Goal: Transaction & Acquisition: Purchase product/service

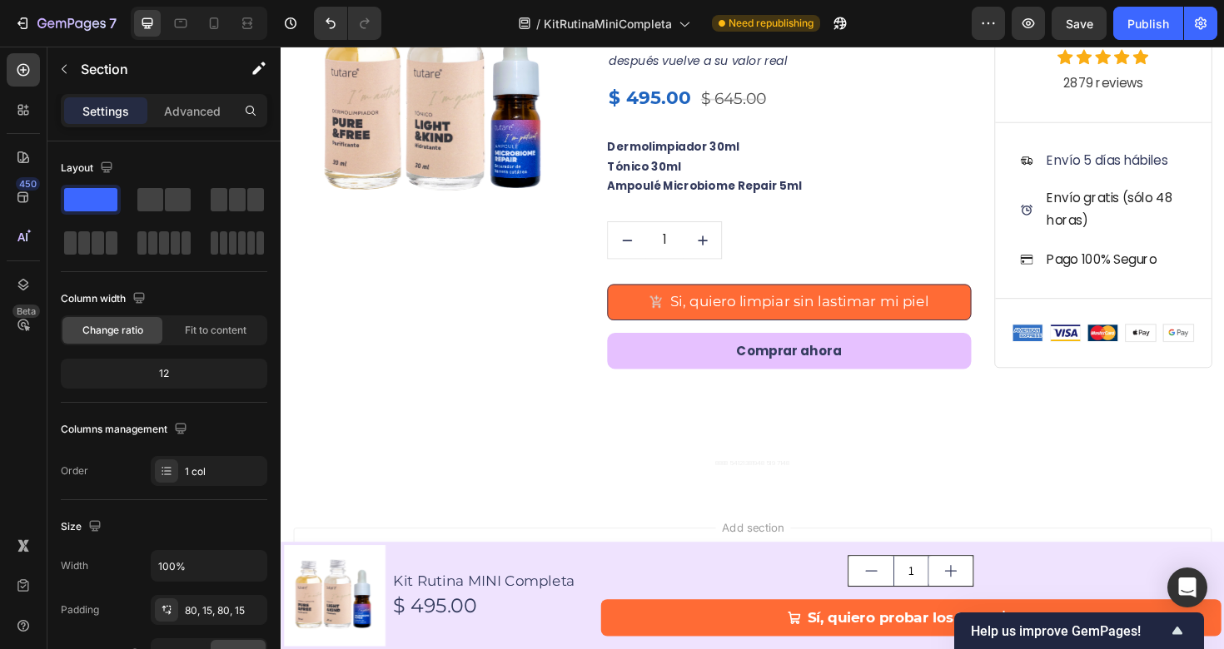
scroll to position [6666, 0]
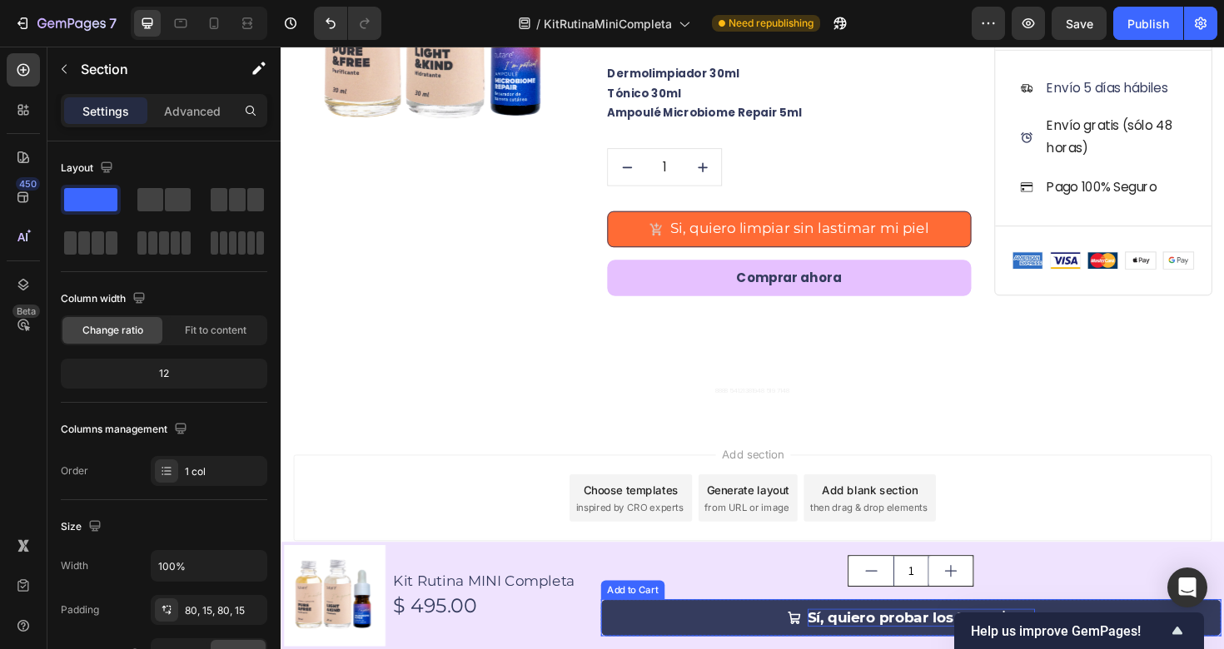
click at [910, 648] on div "Sí, quiero probar los 3 por $495" at bounding box center [958, 651] width 241 height 19
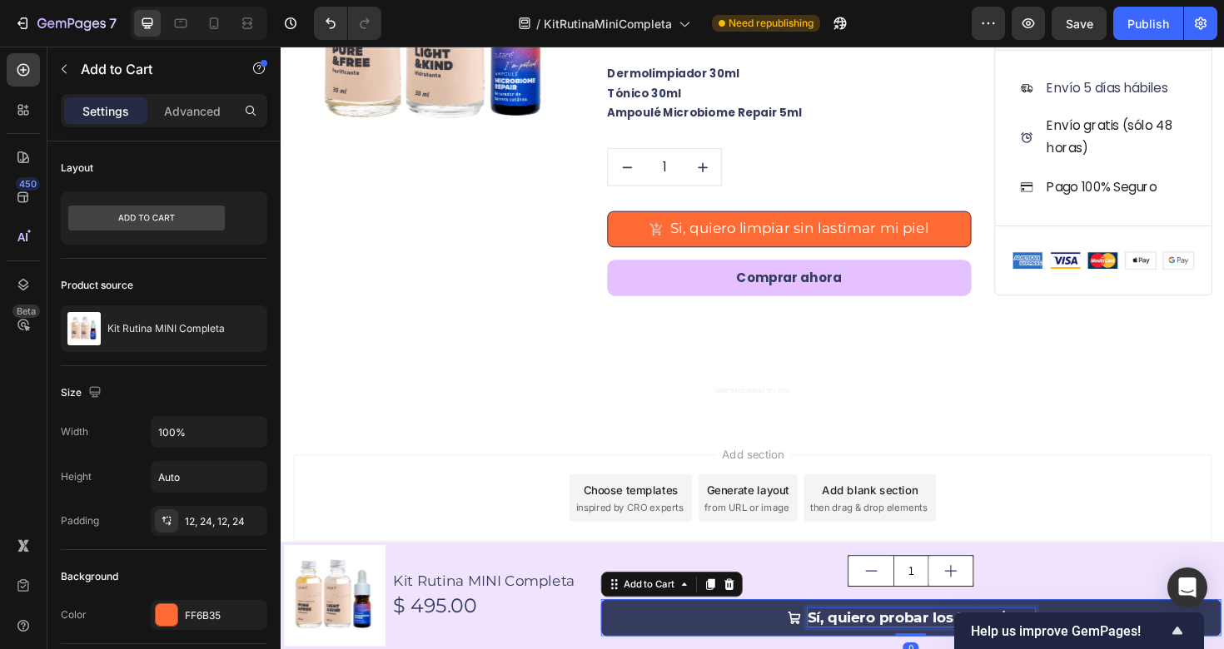
click at [851, 648] on div "Sí, quiero probar los 3 por $495" at bounding box center [958, 651] width 241 height 19
click at [851, 648] on p "Sí, quiero probar los 3 por $495" at bounding box center [958, 651] width 241 height 19
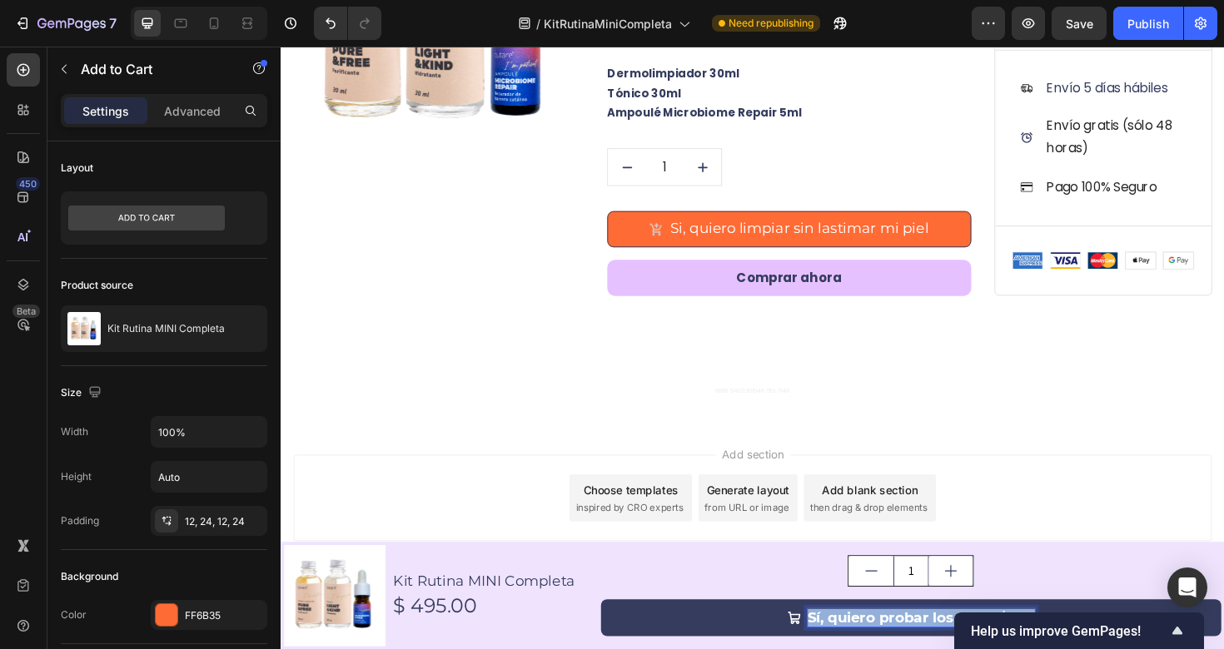
drag, startPoint x: 832, startPoint y: 652, endPoint x: 1073, endPoint y: 651, distance: 240.6
click at [1073, 648] on button "Sí, quiero probar los 3 por $495" at bounding box center [947, 651] width 657 height 39
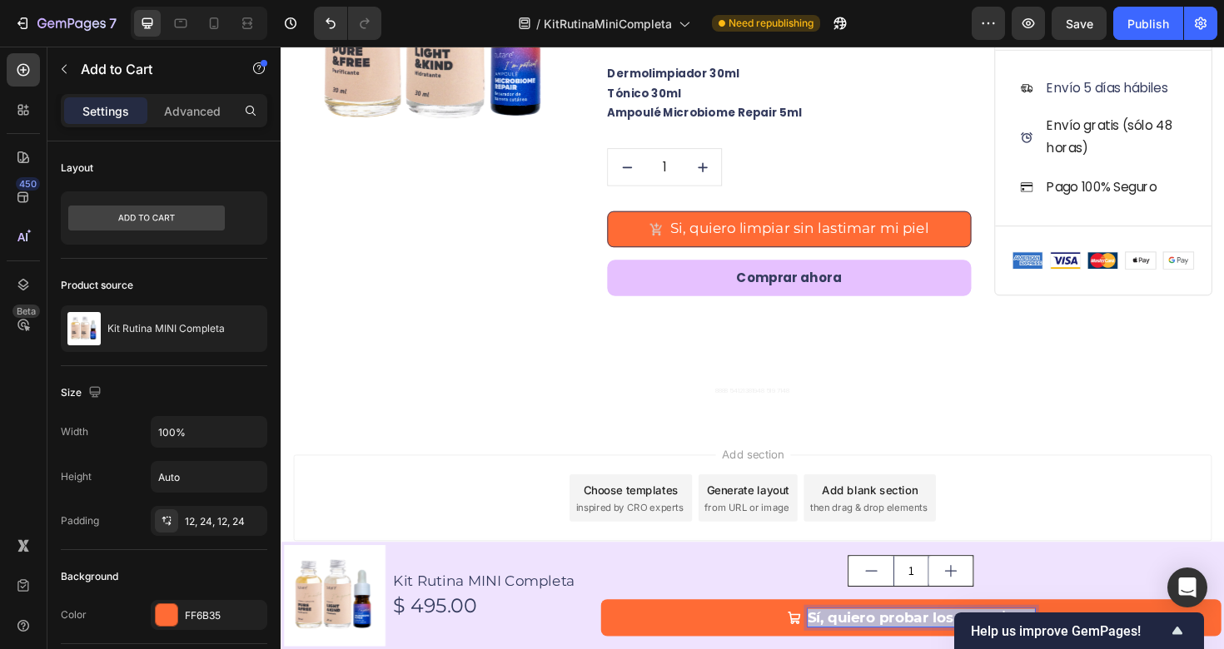
copy p "Sí, quiero probar los 3 por $495"
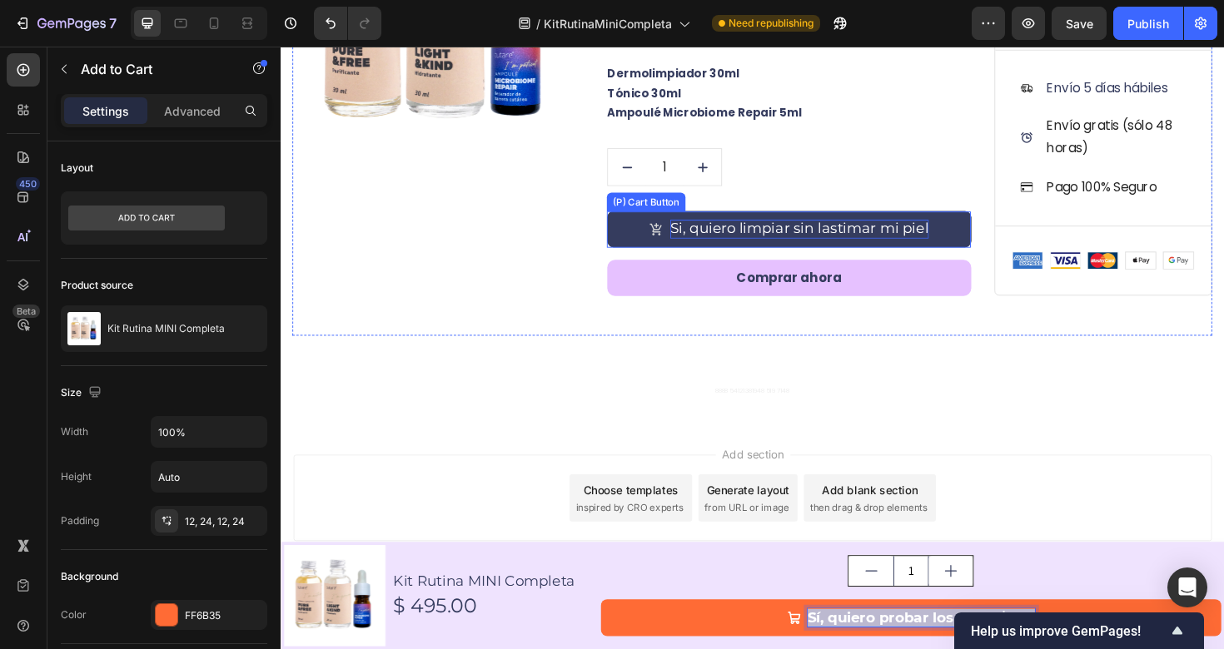
click at [826, 232] on div "Si, quiero limpiar sin lastimar mi piel" at bounding box center [830, 239] width 274 height 19
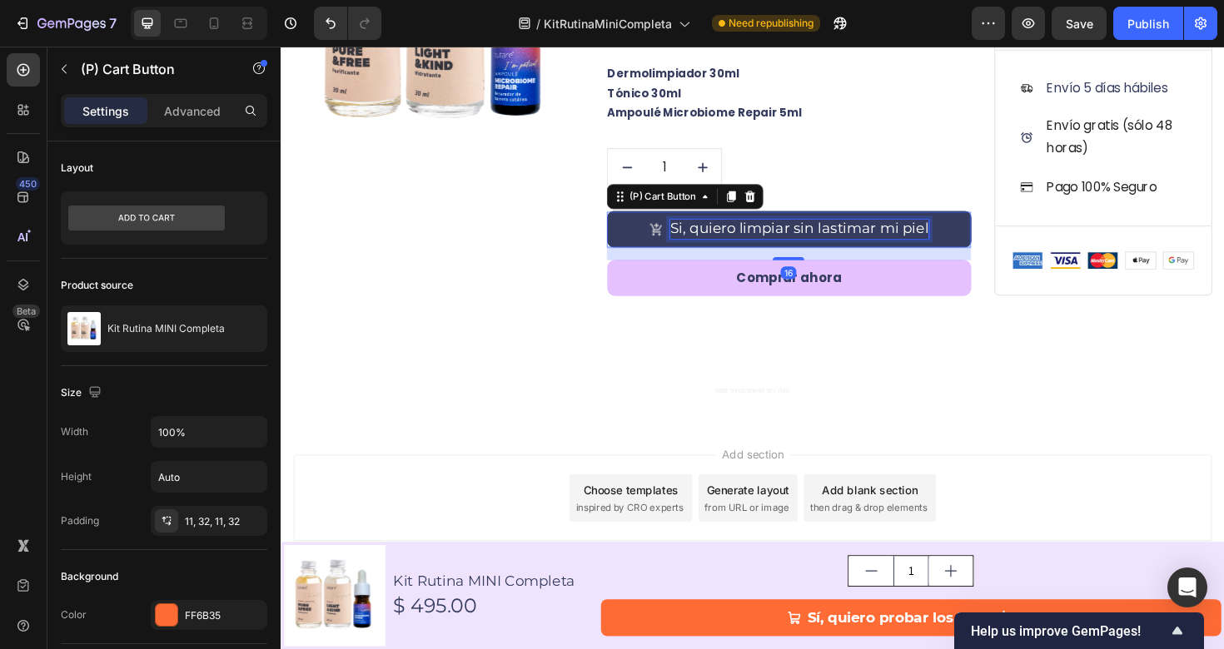
click at [826, 232] on div "Si, quiero limpiar sin lastimar mi piel" at bounding box center [830, 239] width 274 height 19
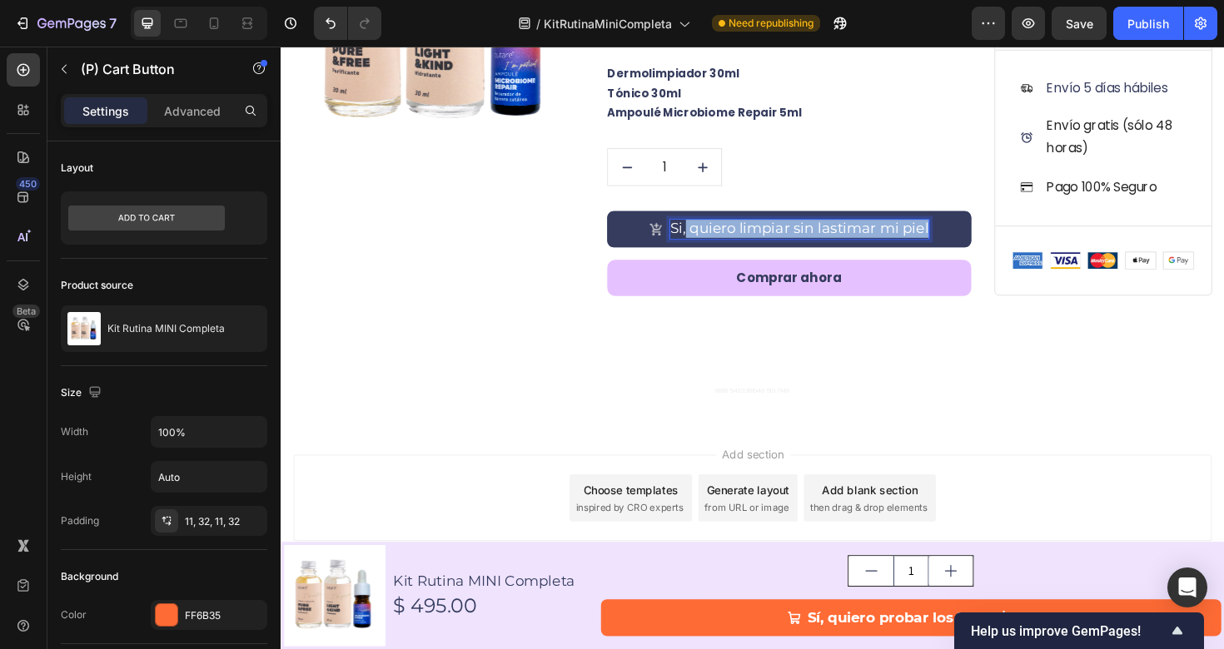
drag, startPoint x: 714, startPoint y: 240, endPoint x: 998, endPoint y: 255, distance: 284.3
click at [998, 255] on button "Si, quiero limpiar sin lastimar mi piel" at bounding box center [818, 239] width 385 height 37
click at [732, 242] on p "Si,Sí, quiero probar los 3 por $495" at bounding box center [829, 239] width 247 height 19
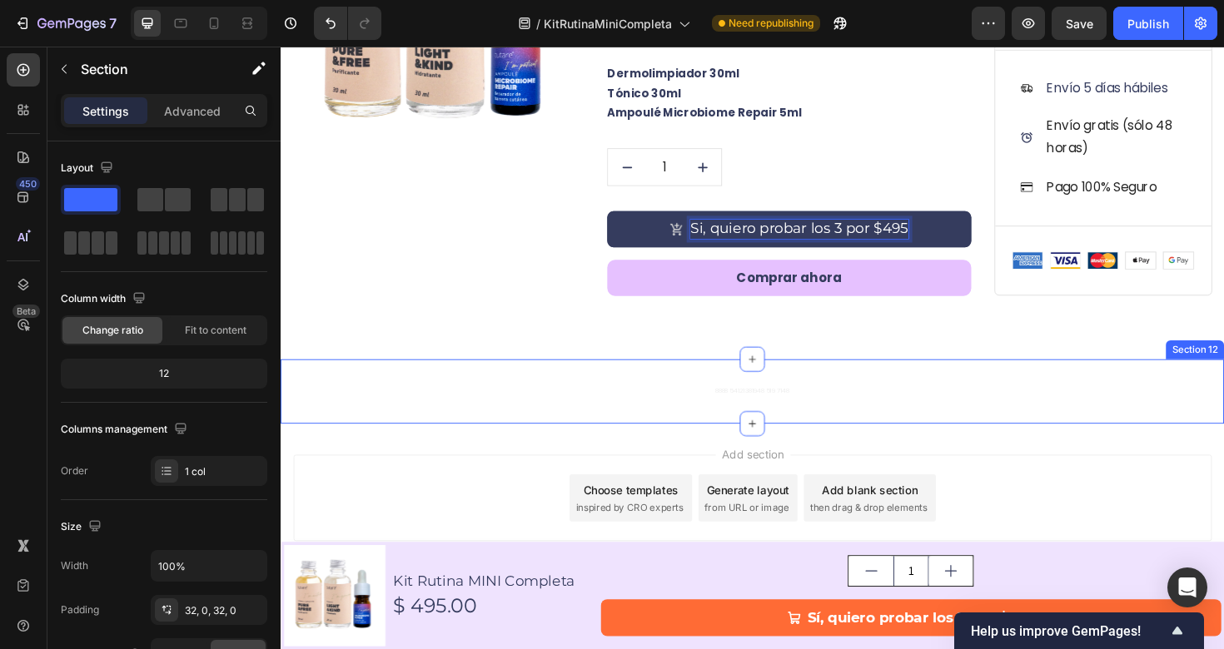
click at [969, 430] on div "8888 54121381948 519 7148 Text Block Section 12" at bounding box center [780, 411] width 999 height 68
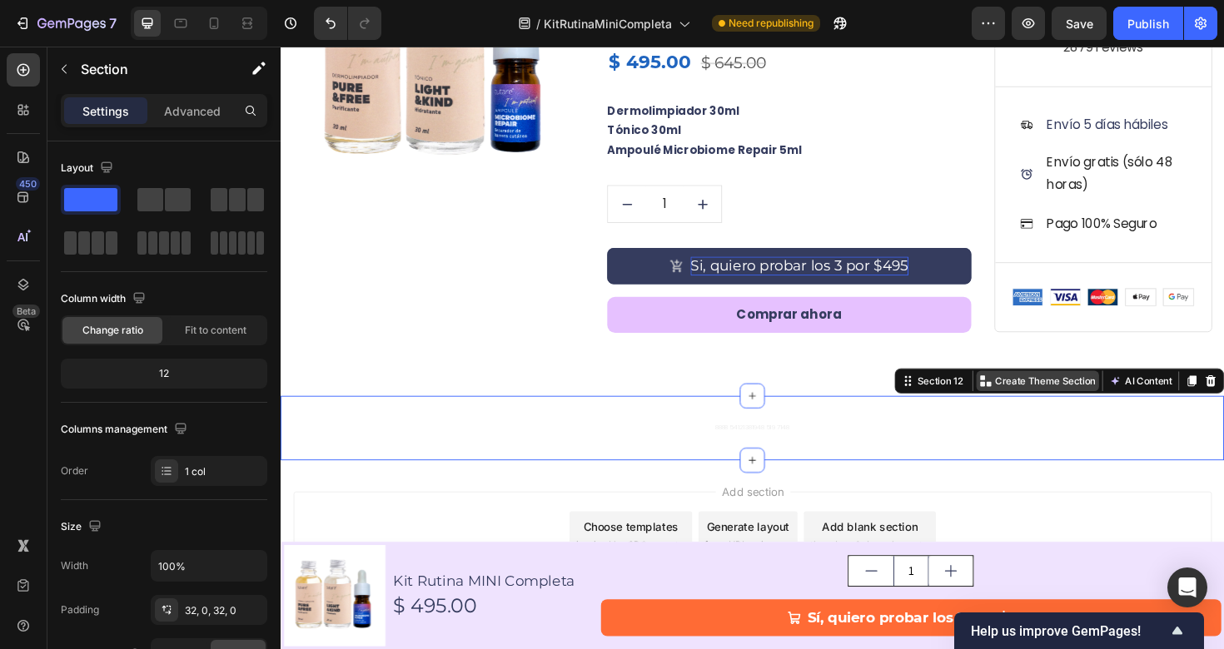
scroll to position [6621, 0]
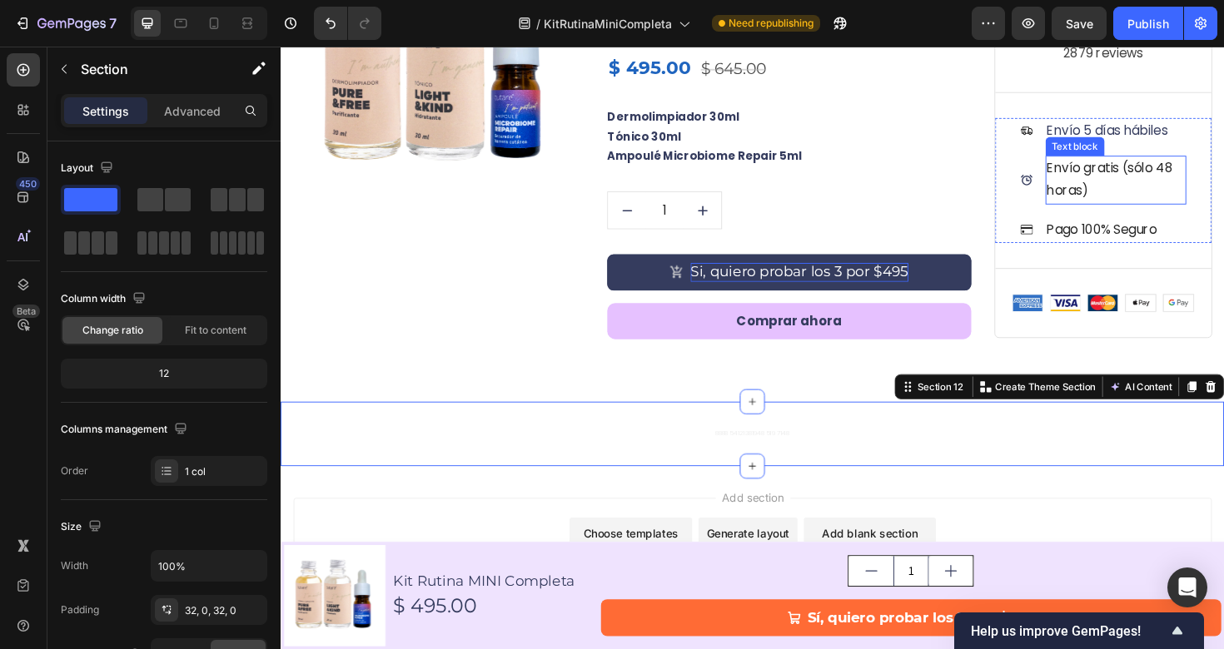
click at [1175, 183] on p "Envío gratis (sólo 48 horas)" at bounding box center [1165, 189] width 147 height 48
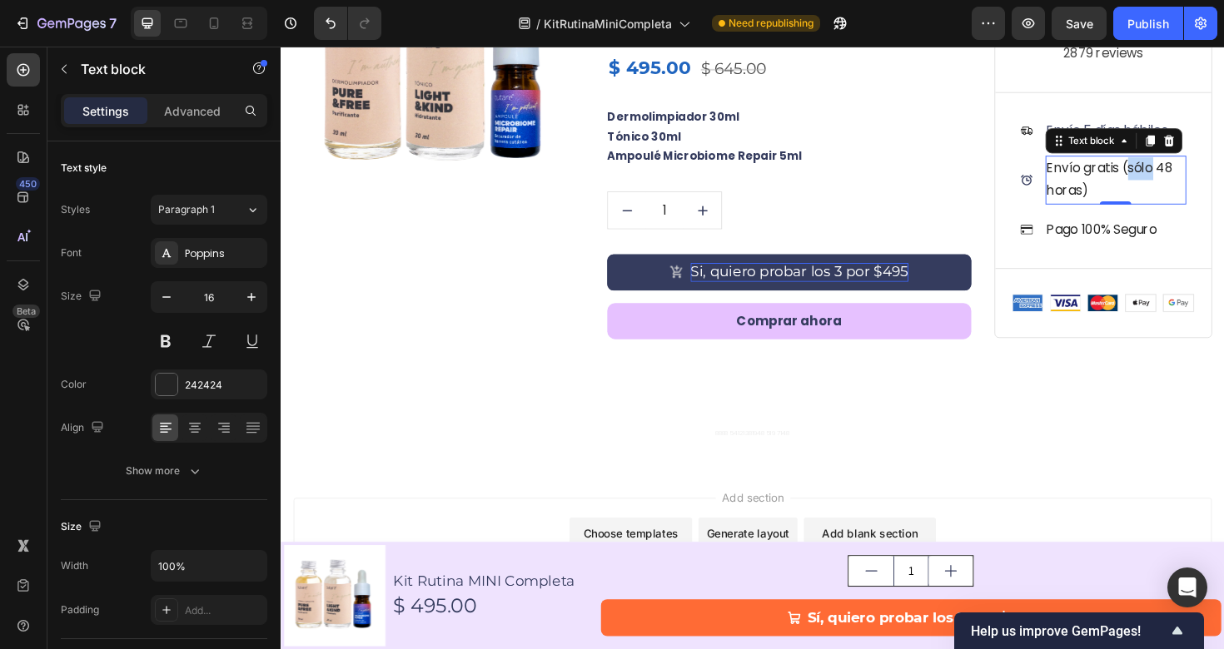
click at [1175, 183] on p "Envío gratis (sólo 48 horas)" at bounding box center [1165, 189] width 147 height 48
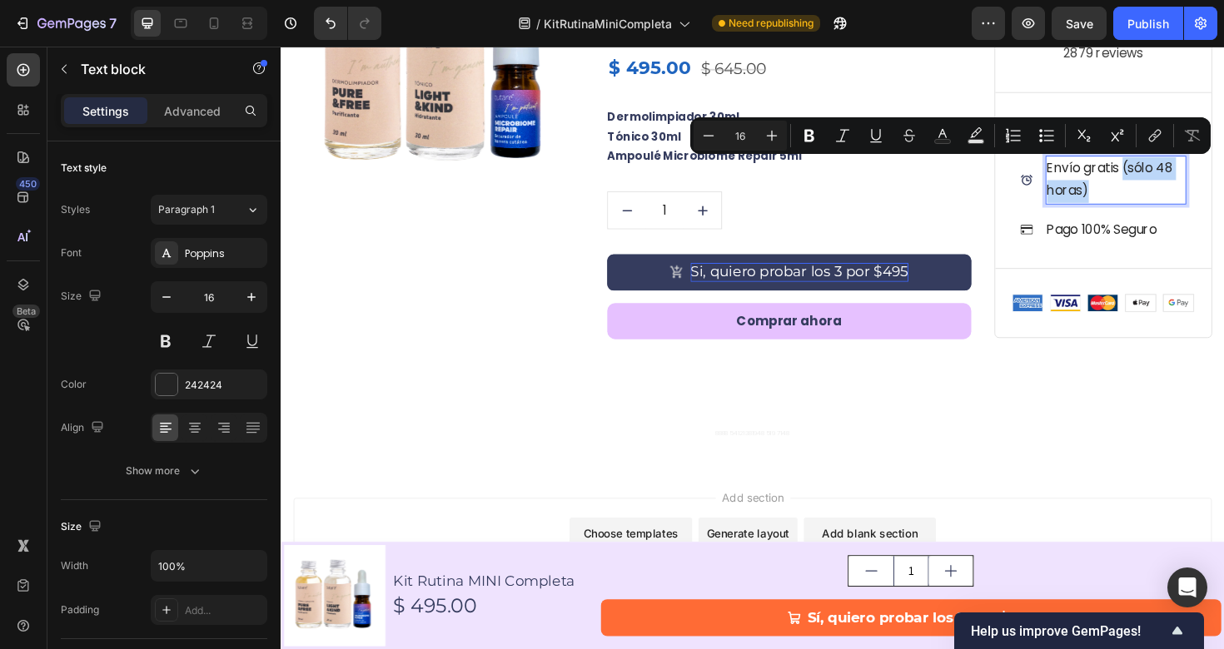
drag, startPoint x: 1165, startPoint y: 179, endPoint x: 1170, endPoint y: 199, distance: 20.8
click at [1170, 199] on p "Envío gratis (sólo 48 horas)" at bounding box center [1165, 189] width 147 height 48
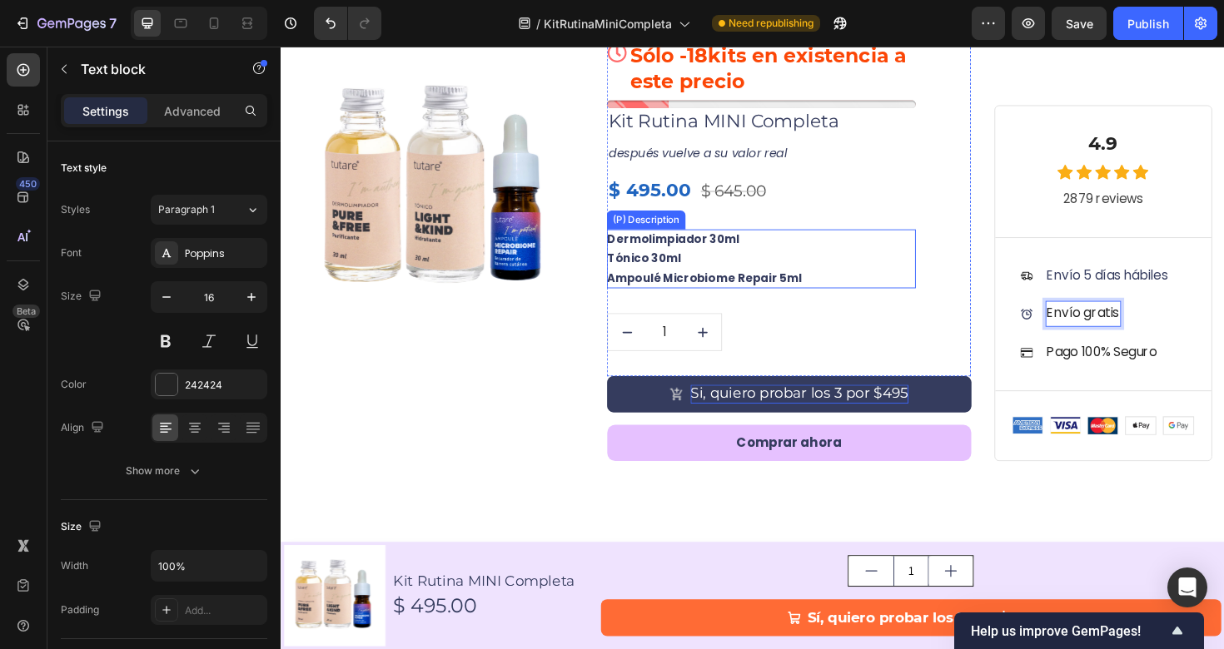
scroll to position [6486, 0]
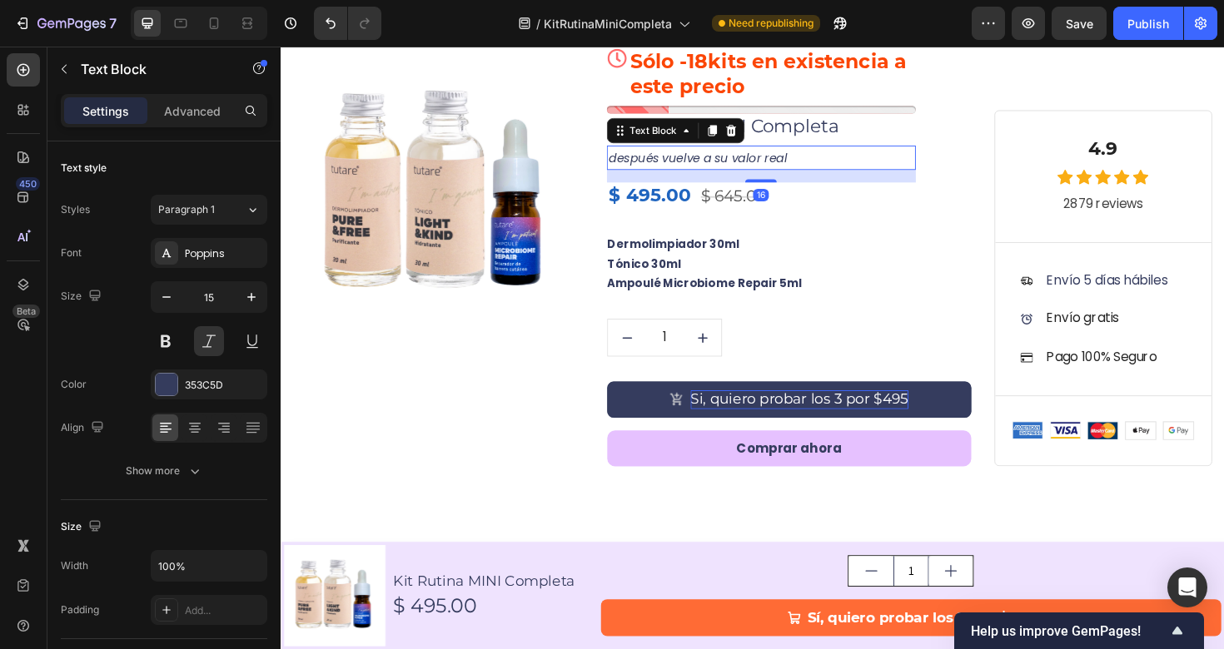
click at [821, 162] on p "después vuelve a su valor real" at bounding box center [790, 164] width 324 height 22
click at [753, 138] on icon at bounding box center [758, 136] width 11 height 12
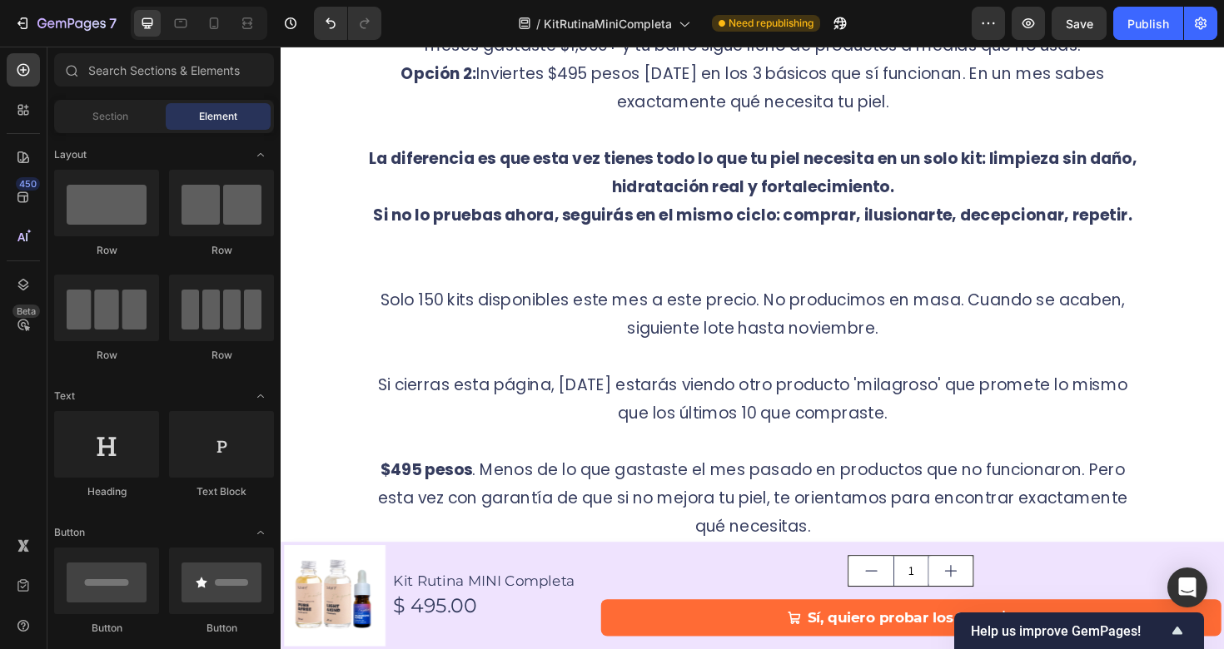
scroll to position [5194, 0]
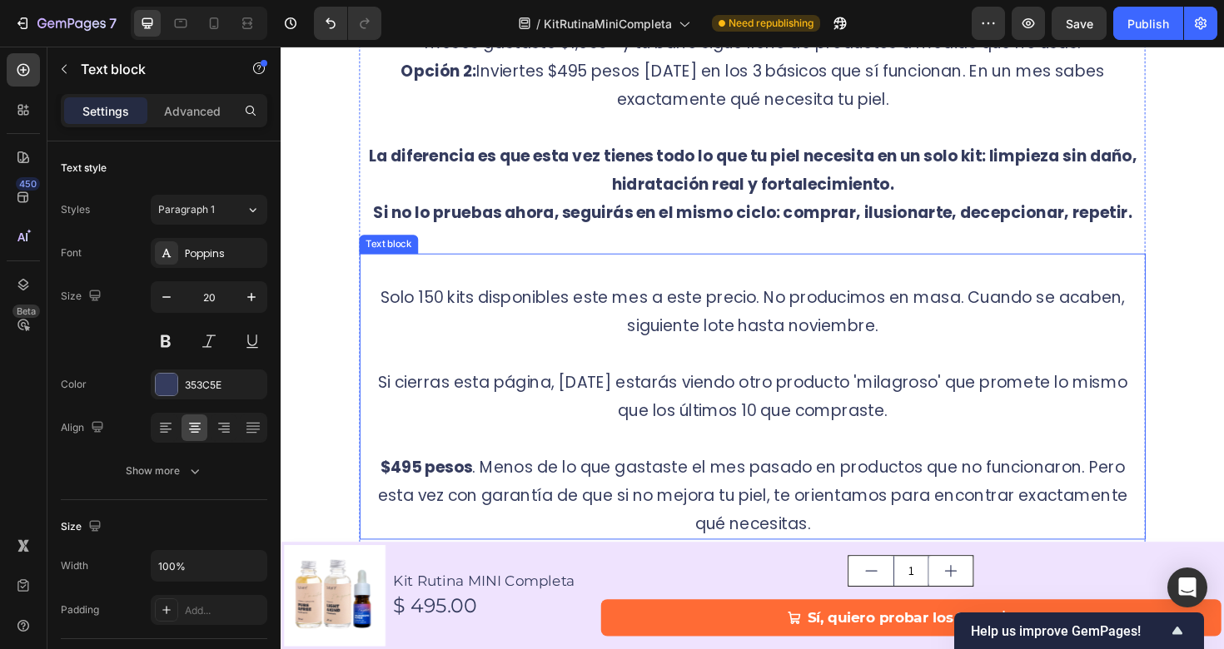
click at [912, 338] on p "Solo 150 kits disponibles este mes a este precio. No producimos en masa. Cuando…" at bounding box center [779, 327] width 829 height 60
click at [920, 338] on p "Solo 150 kits disponibles este mes a este precio. No producimos en masa. Cuando…" at bounding box center [779, 327] width 829 height 60
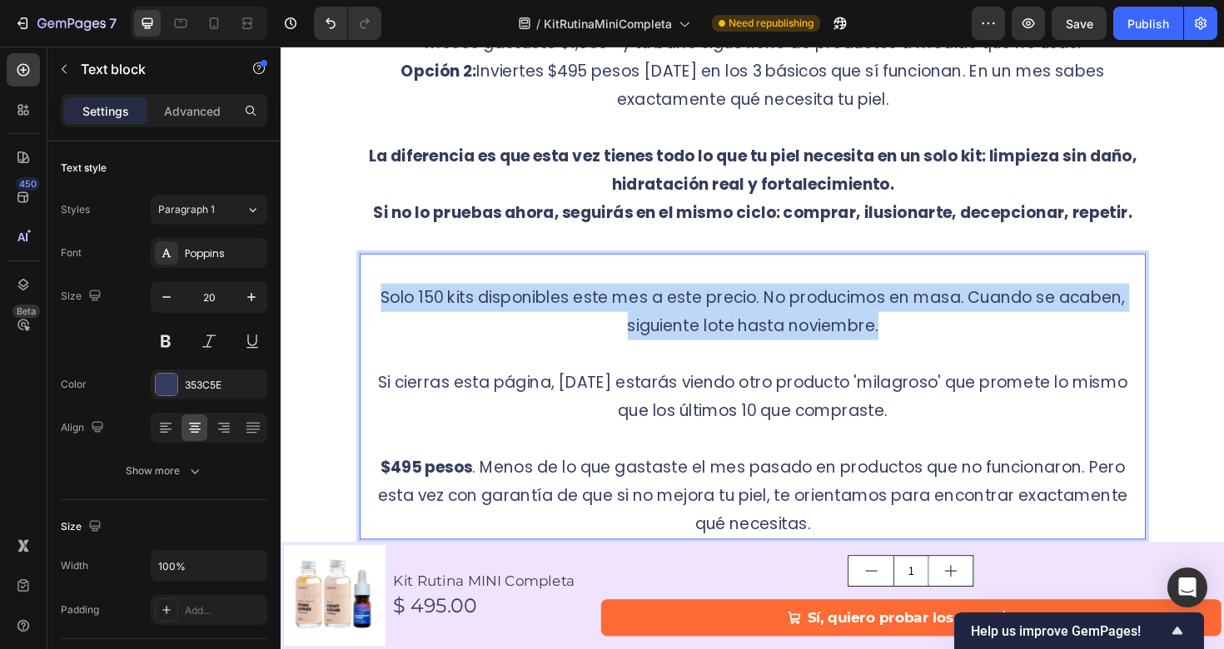
drag, startPoint x: 916, startPoint y: 341, endPoint x: 393, endPoint y: 296, distance: 524.8
click at [393, 297] on p "Solo 150 kits disponibles este mes a este precio. No producimos en masa. Cuando…" at bounding box center [779, 327] width 829 height 60
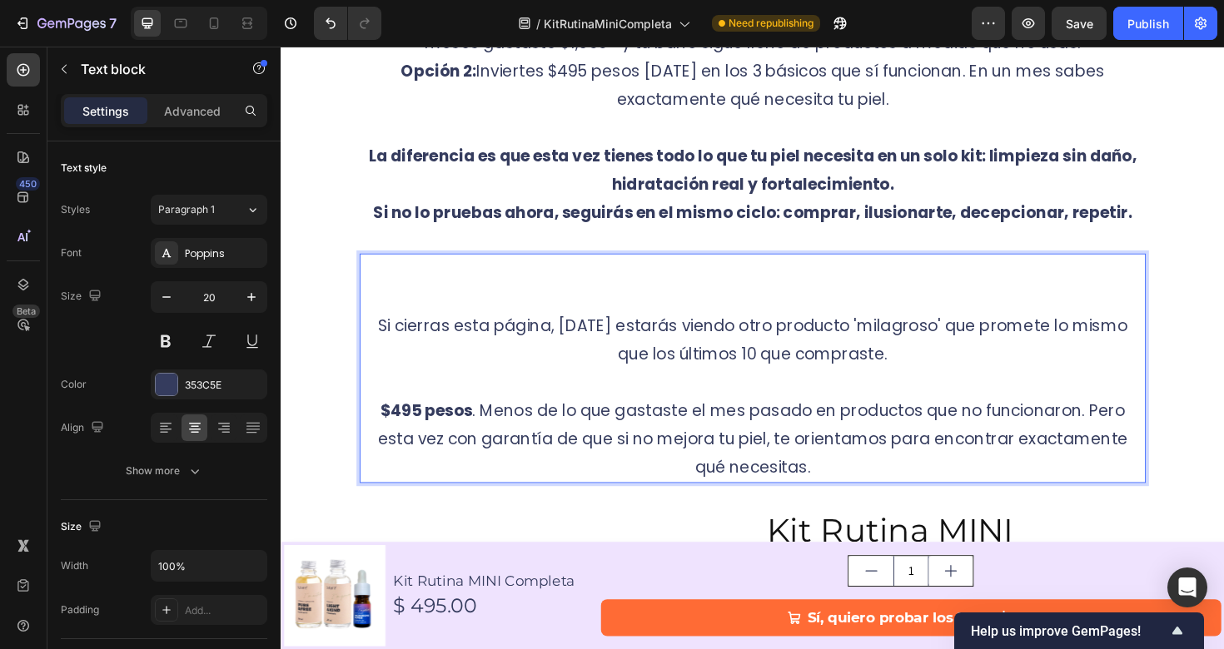
click at [465, 370] on p "Si cierras esta página, [DATE] estarás viendo otro producto 'milagroso' que pro…" at bounding box center [779, 357] width 829 height 60
click at [1140, 222] on strong "Si no lo pruebas ahora, seguirás en el mismo ciclo: comprar, ilusionarte, decep…" at bounding box center [780, 222] width 803 height 23
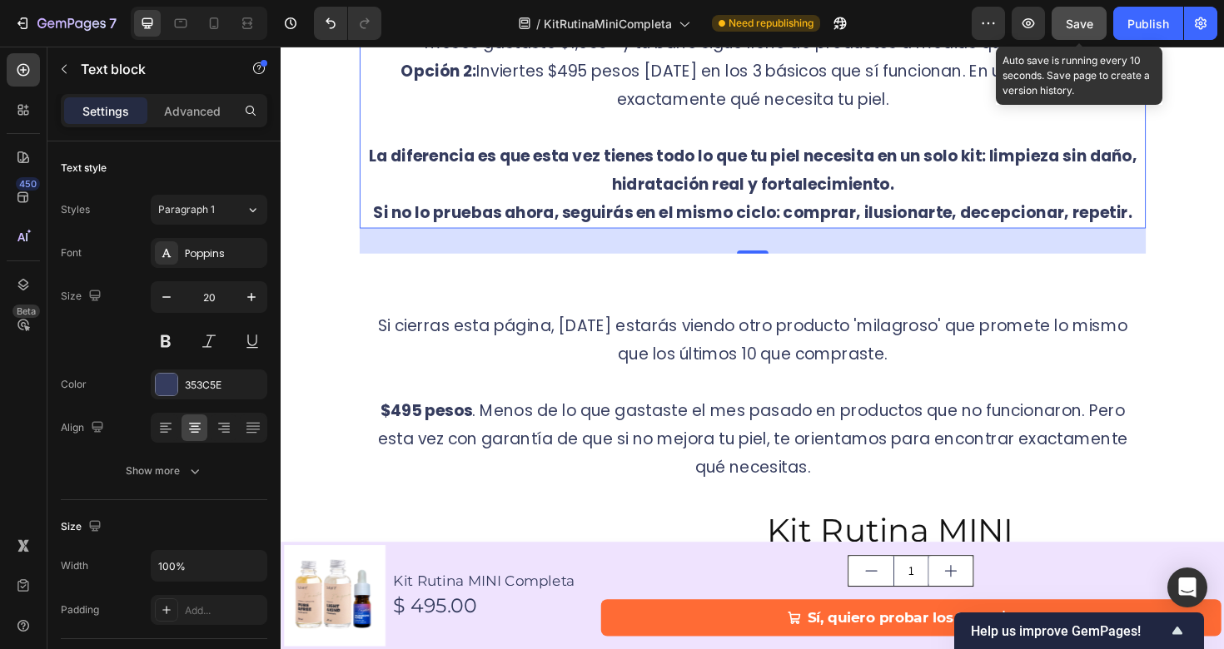
click at [1085, 24] on span "Save" at bounding box center [1079, 24] width 27 height 14
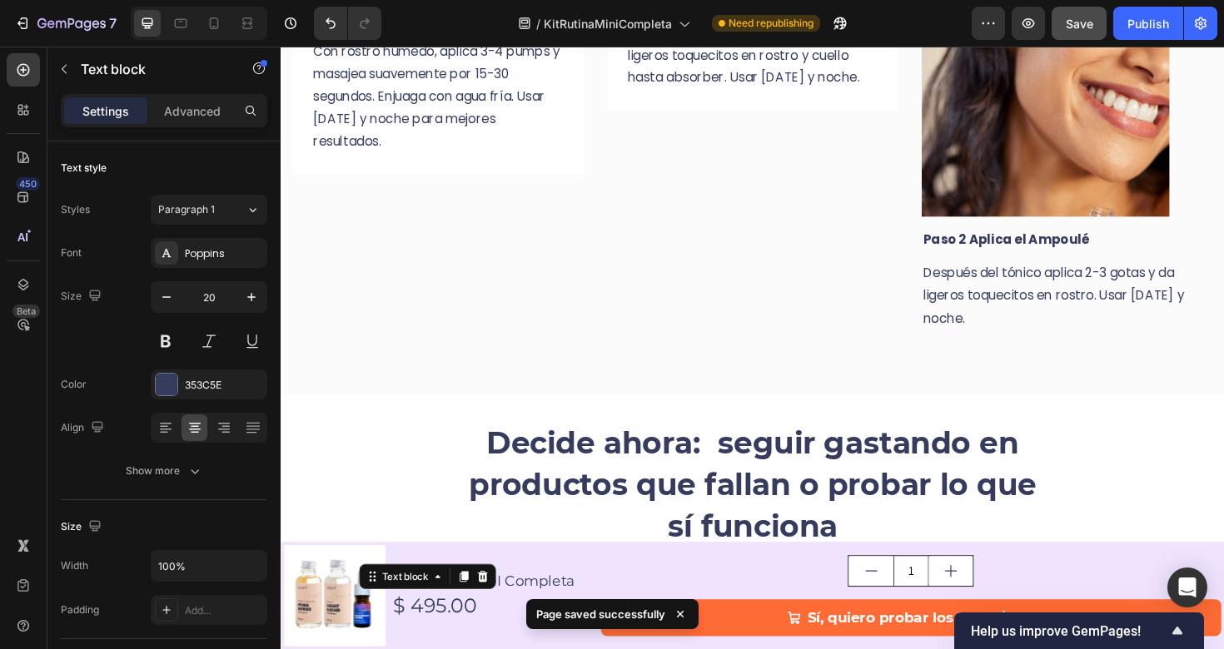
scroll to position [4455, 0]
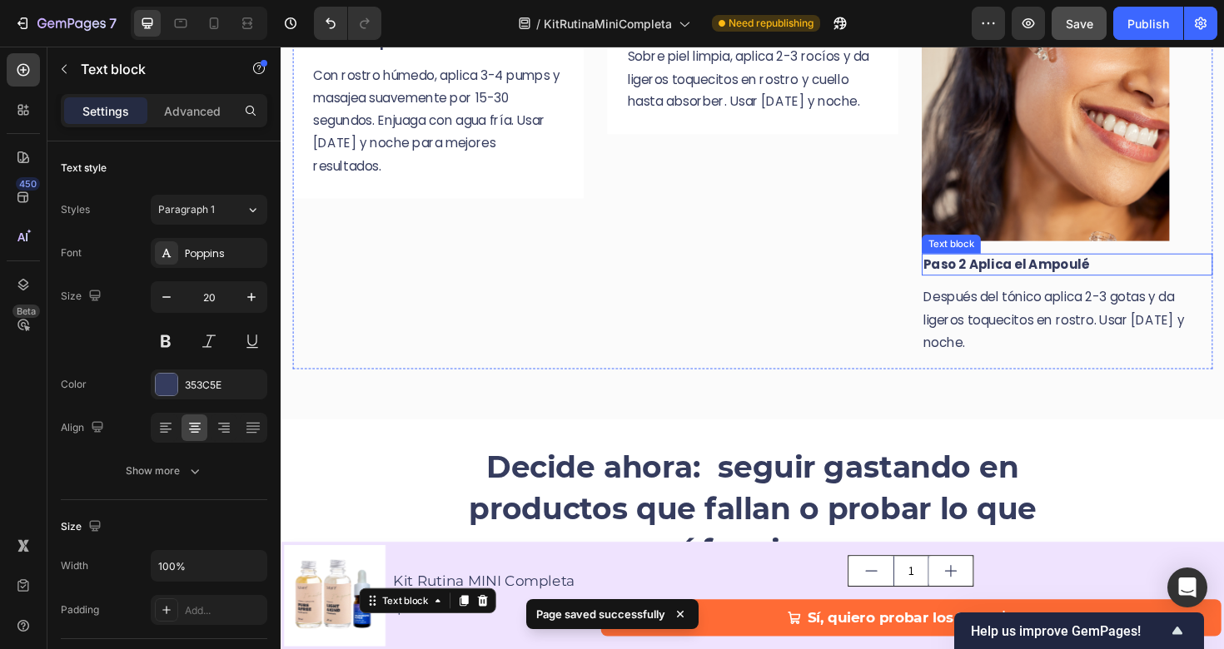
click at [991, 273] on p "Paso 2 Aplica el Ampoulé" at bounding box center [1113, 277] width 305 height 20
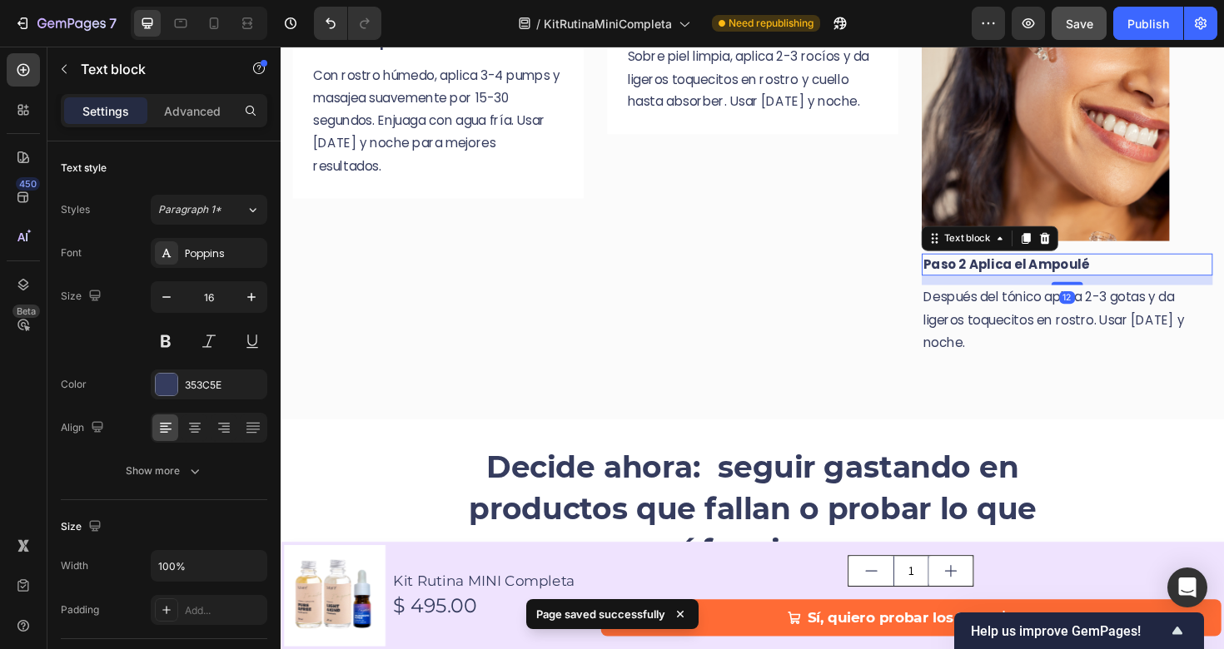
click at [993, 277] on p "Paso 2 Aplica el Ampoulé" at bounding box center [1113, 277] width 305 height 20
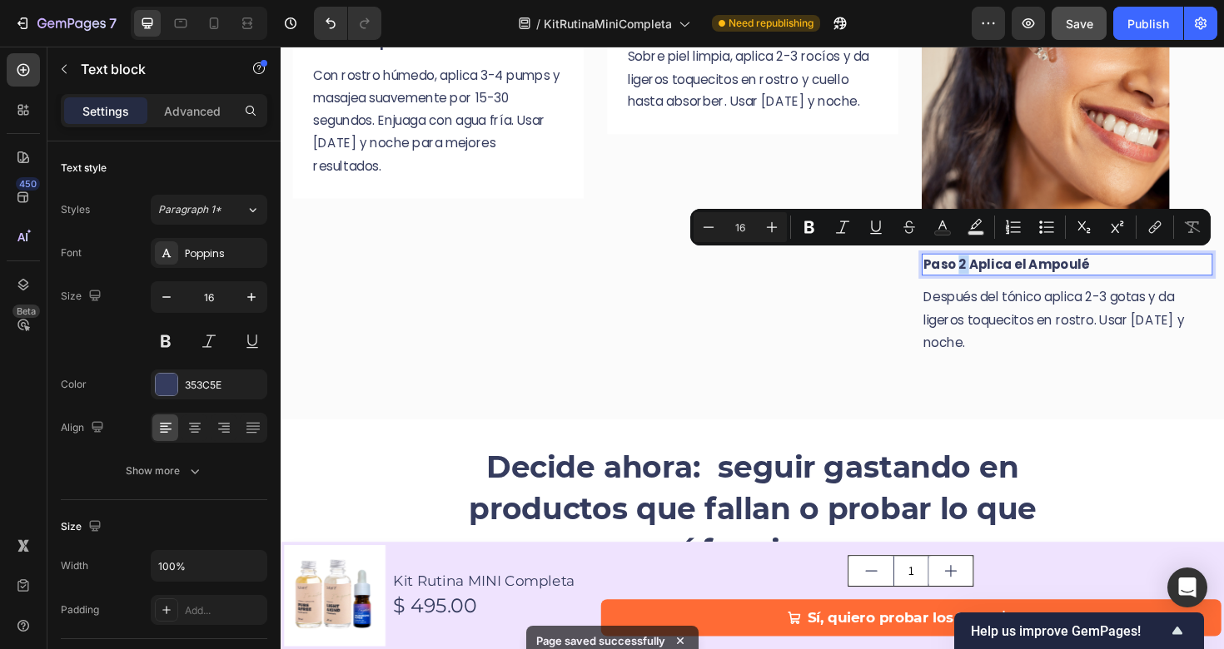
click at [991, 277] on p "Paso 2 Aplica el Ampoulé" at bounding box center [1113, 277] width 305 height 20
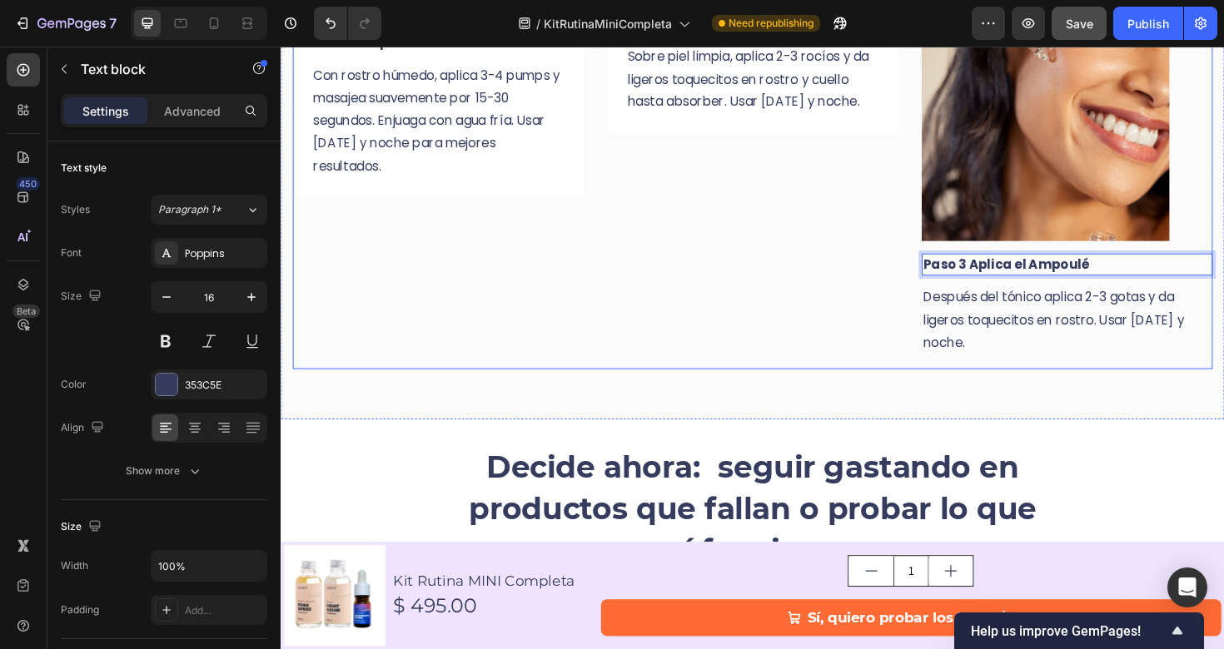
click at [998, 387] on div "Image Paso 3 Aplica el Ampoulé Text block 12 Después del tónico aplica 2-3 gota…" at bounding box center [1113, 189] width 308 height 397
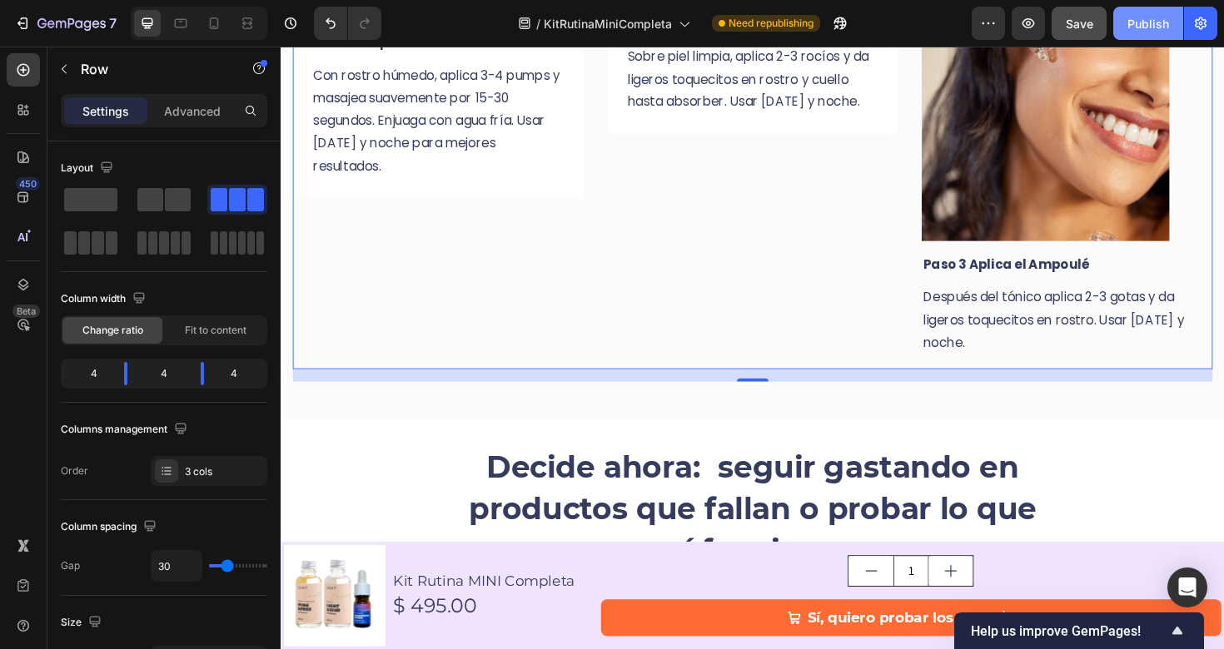
click at [1150, 22] on div "Publish" at bounding box center [1148, 23] width 42 height 17
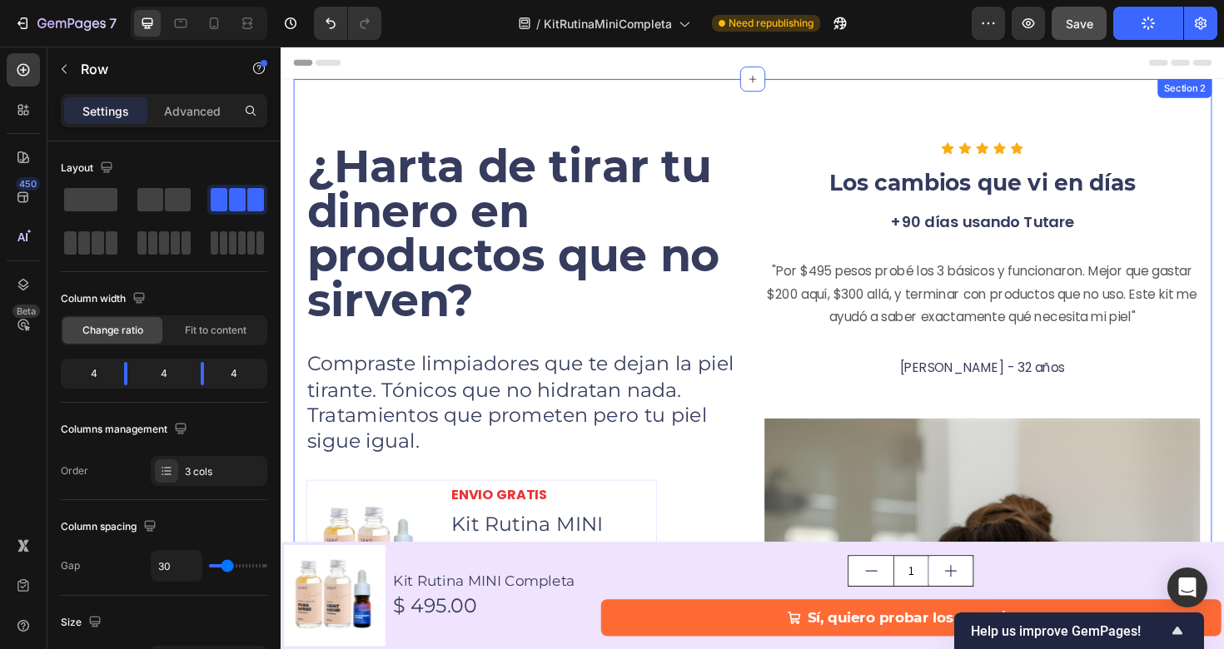
scroll to position [6, 0]
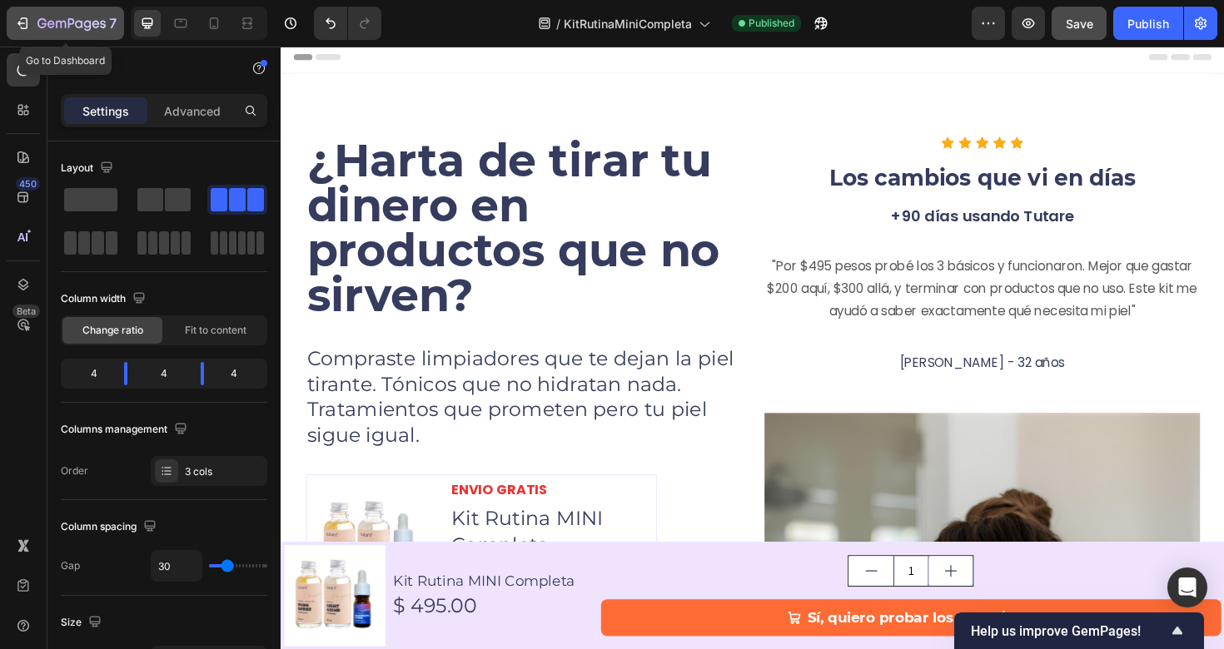
click at [48, 18] on icon "button" at bounding box center [71, 24] width 68 height 14
